Goal: Task Accomplishment & Management: Manage account settings

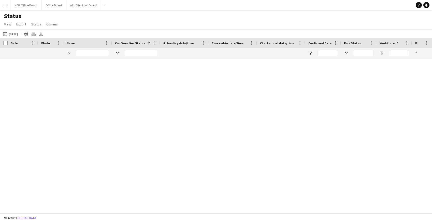
scroll to position [982, 0]
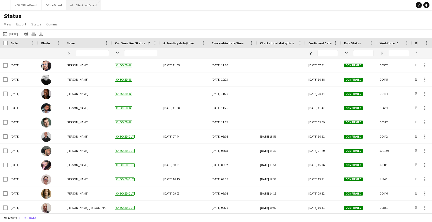
click at [86, 4] on button "ALL Client Job Board Close" at bounding box center [83, 5] width 35 height 10
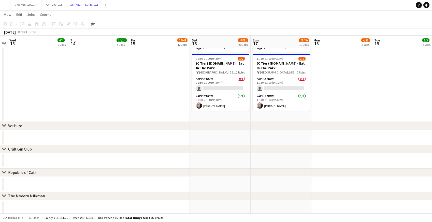
scroll to position [1455, 0]
click at [215, 101] on app-card-role "APPLY NOW [DATE] 11:30-21:00 (9h30m) [PERSON_NAME]" at bounding box center [220, 101] width 57 height 17
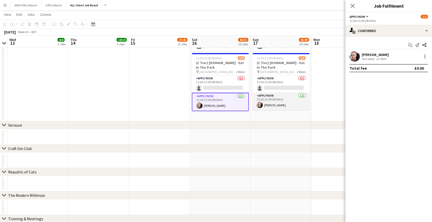
click at [256, 95] on app-card-role "APPLY NOW [DATE] 11:30-21:00 (9h30m) [PERSON_NAME]" at bounding box center [280, 101] width 57 height 17
click at [425, 56] on div at bounding box center [424, 56] width 6 height 6
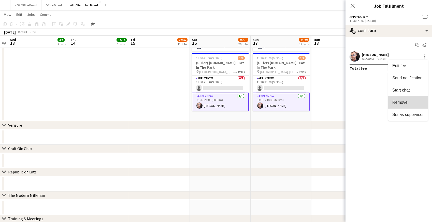
click at [402, 102] on span "Remove" at bounding box center [399, 102] width 15 height 4
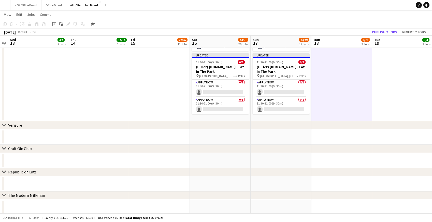
scroll to position [0, 196]
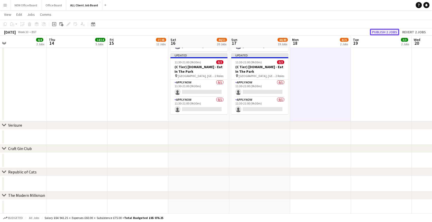
click at [387, 32] on button "Publish 2 jobs" at bounding box center [384, 32] width 29 height 7
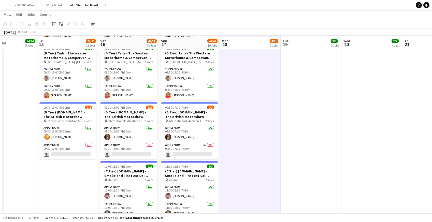
scroll to position [1902, 0]
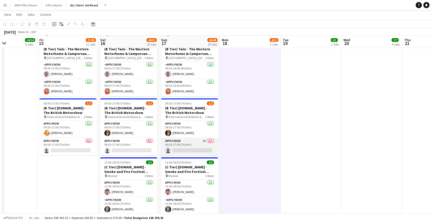
click at [188, 141] on app-card-role "APPLY NOW 2A 0/1 09:30-17:00 (7h30m) single-neutral-actions" at bounding box center [189, 146] width 57 height 17
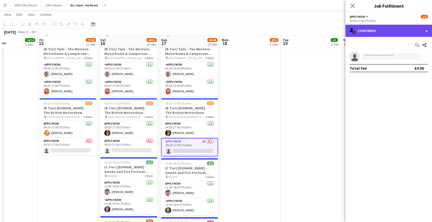
click at [384, 32] on div "single-neutral-actions-check-2 Confirmed" at bounding box center [388, 31] width 86 height 12
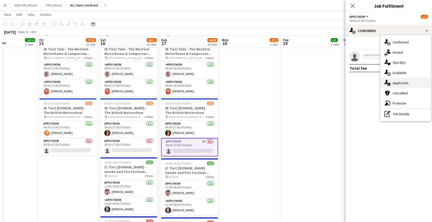
click at [395, 83] on div "single-neutral-actions-information Applicants" at bounding box center [405, 83] width 50 height 10
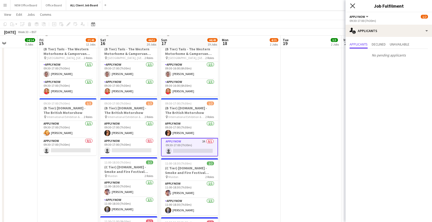
click at [354, 5] on icon "Close pop-in" at bounding box center [352, 5] width 5 height 5
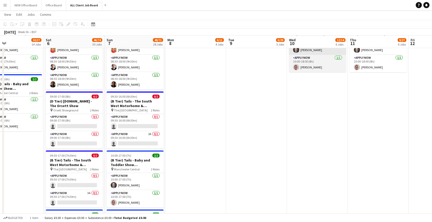
scroll to position [0, 120]
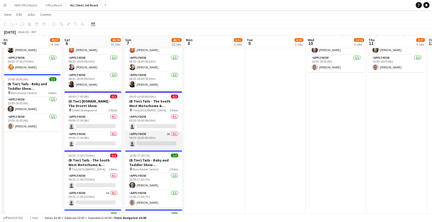
click at [152, 135] on app-card-role "APPLY NOW 2A 0/1 09:30-16:00 (6h30m) single-neutral-actions" at bounding box center [153, 139] width 57 height 17
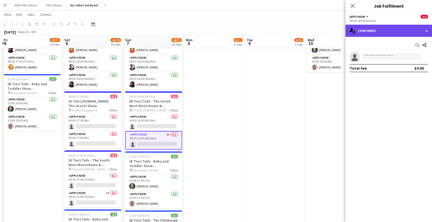
click at [381, 32] on div "single-neutral-actions-check-2 Confirmed" at bounding box center [388, 31] width 86 height 12
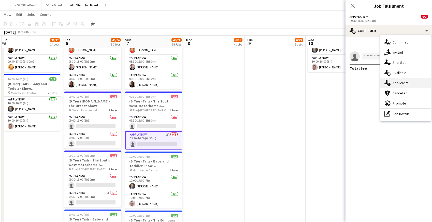
click at [391, 84] on div "single-neutral-actions-information Applicants" at bounding box center [405, 83] width 50 height 10
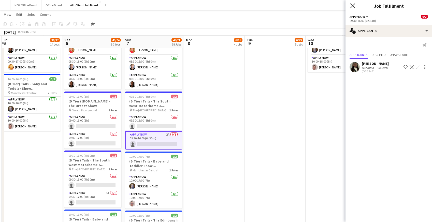
click at [353, 7] on icon at bounding box center [352, 5] width 5 height 5
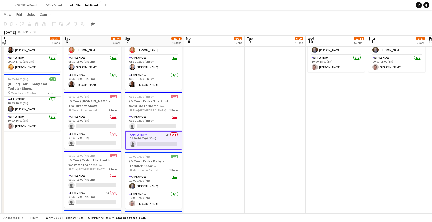
scroll to position [1889, 0]
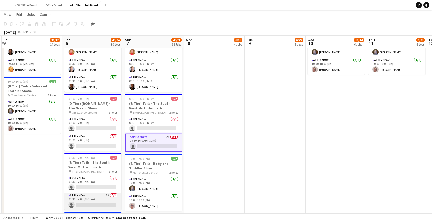
click at [99, 203] on app-card-role "APPLY NOW 3A 0/1 09:30-17:00 (7h30m) single-neutral-actions" at bounding box center [92, 200] width 57 height 17
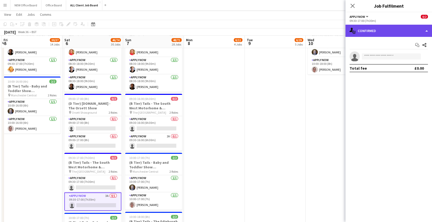
click at [374, 33] on div "single-neutral-actions-check-2 Confirmed" at bounding box center [388, 31] width 86 height 12
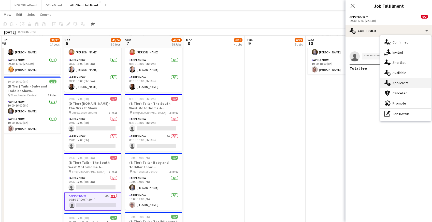
click at [388, 84] on icon at bounding box center [388, 84] width 3 height 3
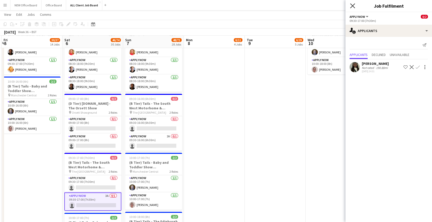
click at [354, 5] on icon "Close pop-in" at bounding box center [352, 5] width 5 height 5
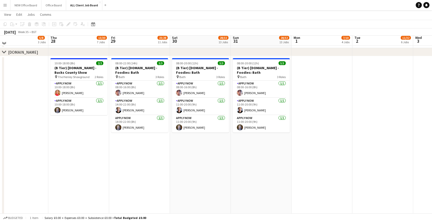
scroll to position [1883, 0]
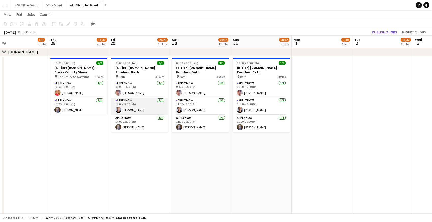
click at [125, 104] on app-card-role "APPLY NOW [DATE] 14:00-22:00 (8h) [PERSON_NAME]" at bounding box center [139, 106] width 57 height 17
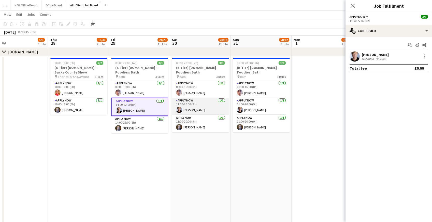
click at [189, 101] on app-card-role "APPLY NOW [DATE] 11:00-20:00 (9h) [PERSON_NAME]" at bounding box center [200, 106] width 57 height 17
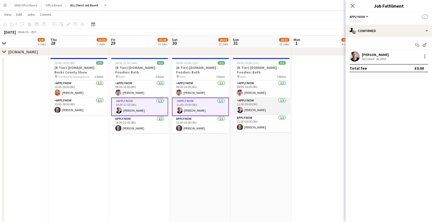
click at [241, 103] on app-card-role "APPLY NOW [DATE] 11:00-20:00 (9h) [PERSON_NAME]" at bounding box center [261, 106] width 57 height 17
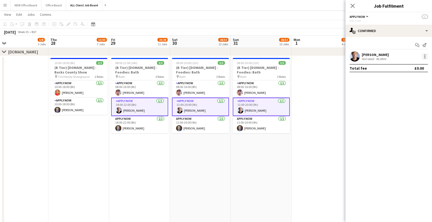
click at [424, 58] on div at bounding box center [424, 56] width 6 height 6
click at [397, 101] on span "Remove" at bounding box center [399, 102] width 15 height 4
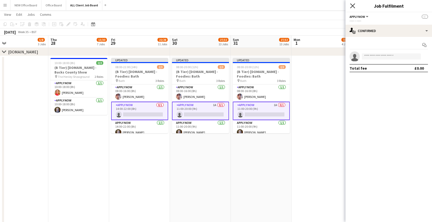
click at [353, 4] on icon "Close pop-in" at bounding box center [352, 5] width 5 height 5
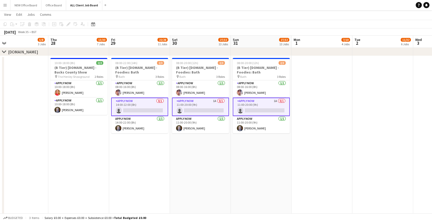
click at [68, 26] on div "Add job Add linked Job Edit Edit linked Job Applicants" at bounding box center [66, 24] width 39 height 6
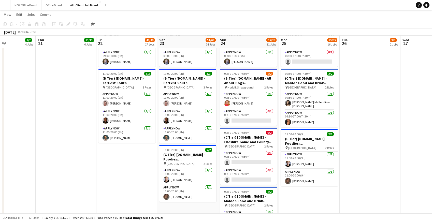
scroll to position [1989, 0]
